Goal: Information Seeking & Learning: Understand process/instructions

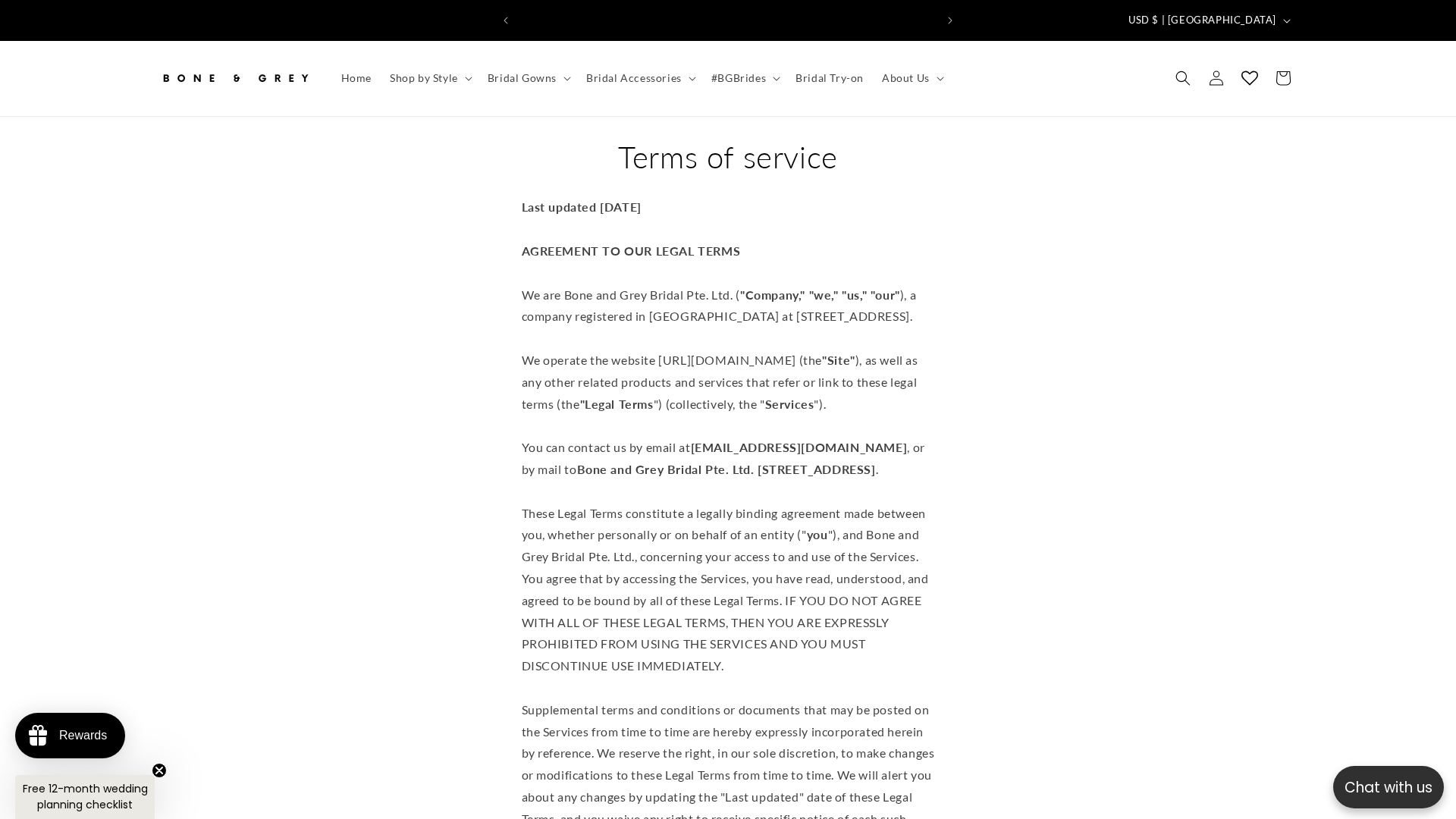
scroll to position [0, 417]
